Goal: Task Accomplishment & Management: Manage account settings

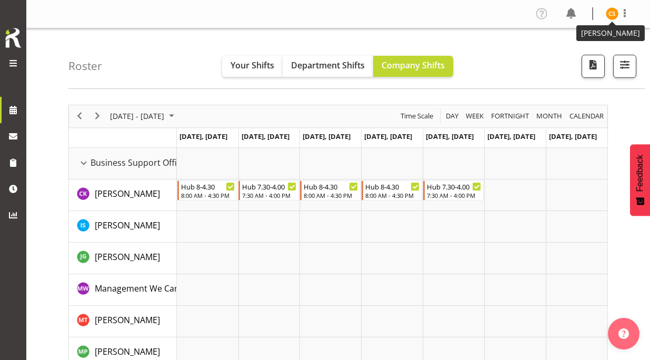
click at [613, 14] on img at bounding box center [612, 13] width 13 height 13
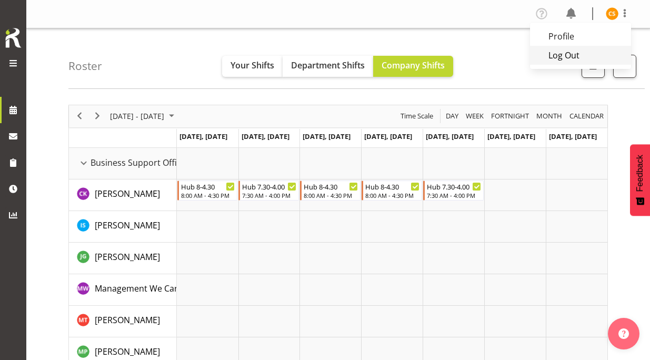
click at [600, 56] on link "Log Out" at bounding box center [580, 55] width 101 height 19
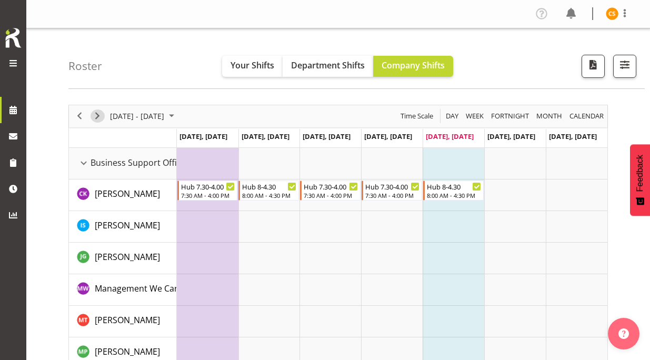
click at [97, 120] on span "Next" at bounding box center [97, 116] width 13 height 13
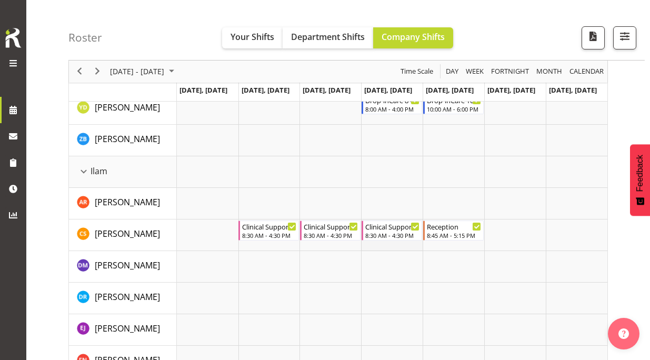
scroll to position [1106, 0]
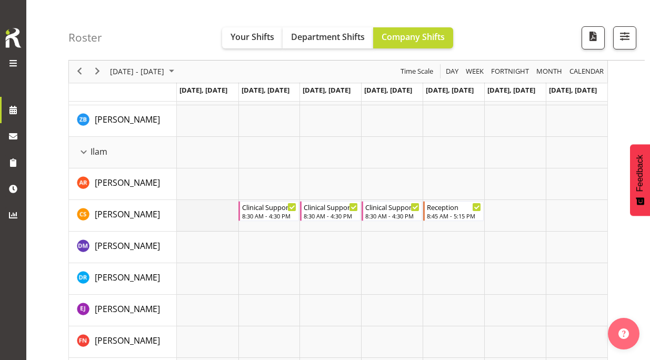
click at [218, 210] on td "Timeline Week of October 3, 2025" at bounding box center [208, 216] width 62 height 32
click at [216, 228] on td "Timeline Week of October 3, 2025" at bounding box center [208, 216] width 62 height 32
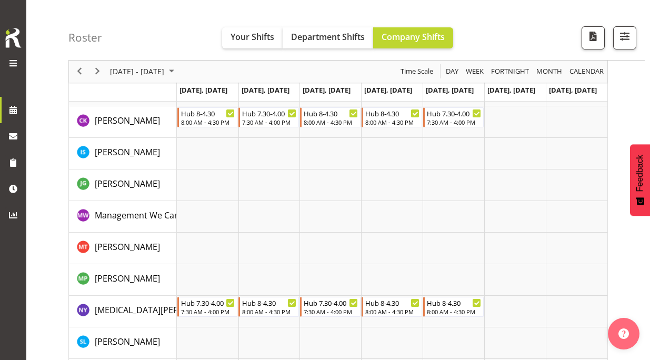
scroll to position [0, 0]
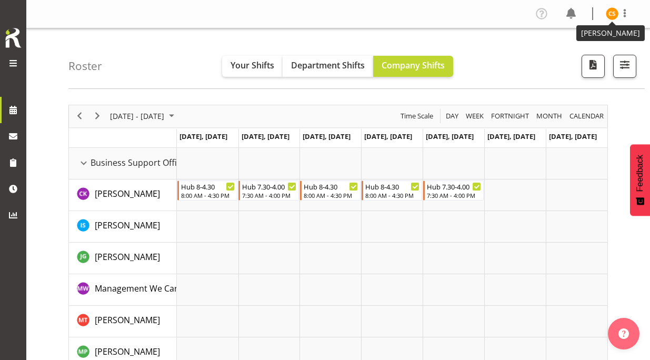
click at [613, 18] on img at bounding box center [612, 13] width 13 height 13
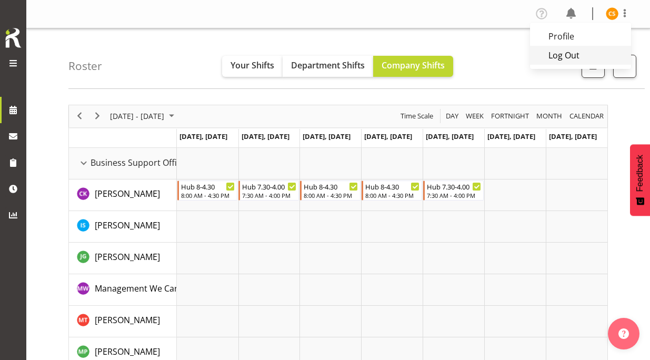
click at [586, 57] on link "Log Out" at bounding box center [580, 55] width 101 height 19
